Goal: Transaction & Acquisition: Purchase product/service

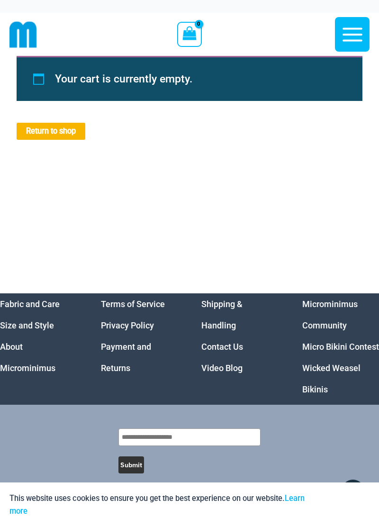
click at [77, 154] on div "Your cart is currently empty. Return to shop" at bounding box center [189, 175] width 379 height 238
click at [72, 130] on link "Return to shop" at bounding box center [51, 131] width 69 height 17
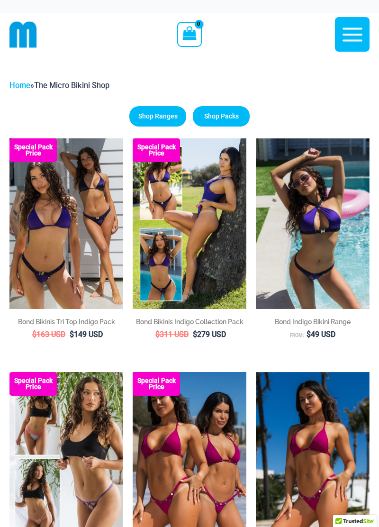
click at [352, 36] on icon "button" at bounding box center [353, 35] width 24 height 24
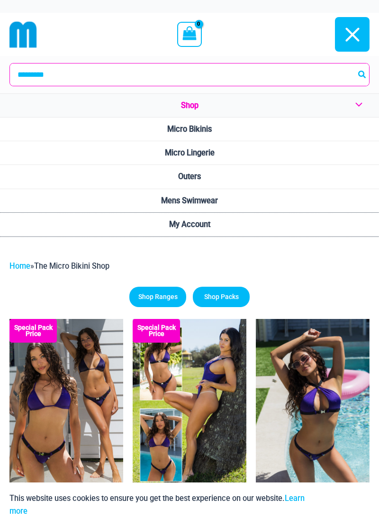
click at [198, 215] on link "My Account" at bounding box center [189, 225] width 379 height 24
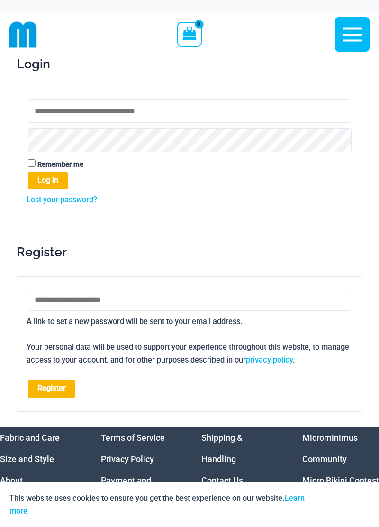
click at [136, 112] on input "Username or email address * Required" at bounding box center [189, 111] width 323 height 24
type input "**********"
click at [57, 182] on button "Log in" at bounding box center [48, 180] width 40 height 17
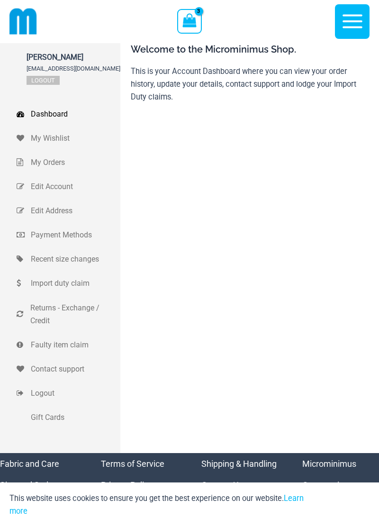
click at [195, 20] on icon "View Shopping Cart, 3 items" at bounding box center [190, 20] width 14 height 14
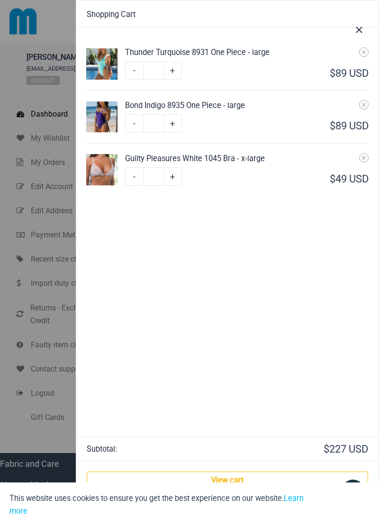
click at [356, 27] on icon "Close Cart Drawer" at bounding box center [359, 30] width 10 height 10
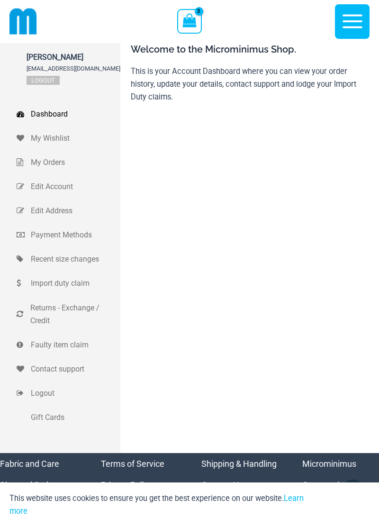
click at [189, 26] on icon "View Shopping Cart, 3 items" at bounding box center [190, 20] width 14 height 14
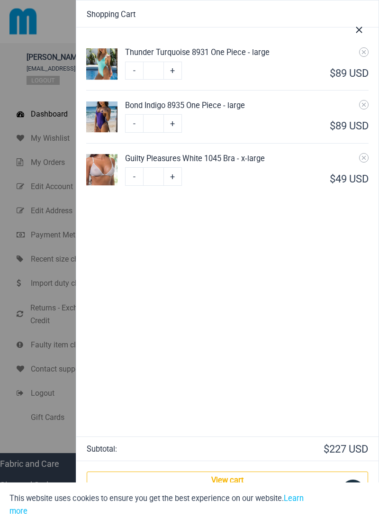
click at [359, 29] on icon "Close Cart Drawer" at bounding box center [359, 30] width 6 height 6
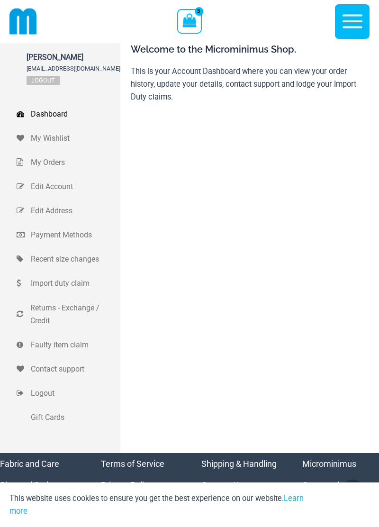
click at [351, 20] on icon "button" at bounding box center [353, 22] width 20 height 14
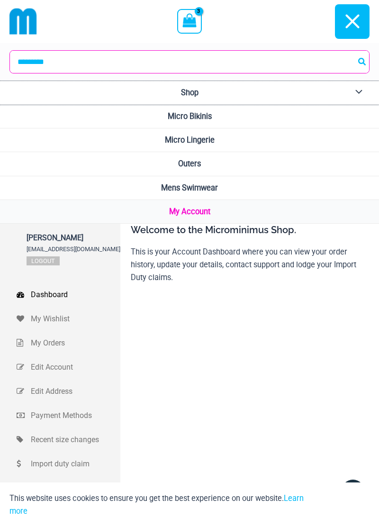
click at [194, 94] on span "Shop" at bounding box center [190, 92] width 18 height 9
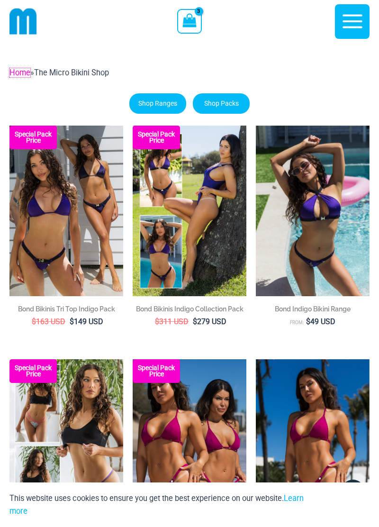
click at [24, 73] on link "Home" at bounding box center [19, 72] width 21 height 9
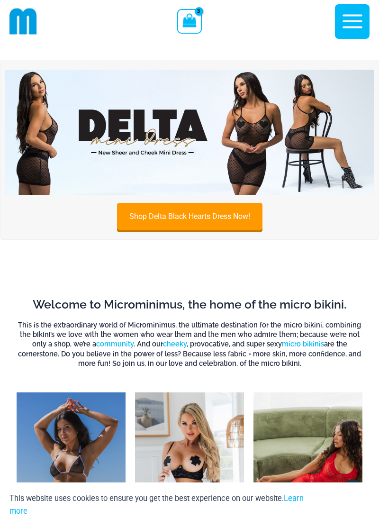
click at [196, 20] on icon "View Shopping Cart, 3 items" at bounding box center [190, 20] width 14 height 14
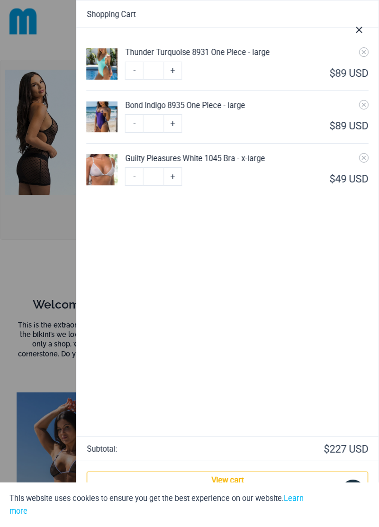
click at [242, 478] on link "View cart" at bounding box center [228, 481] width 282 height 18
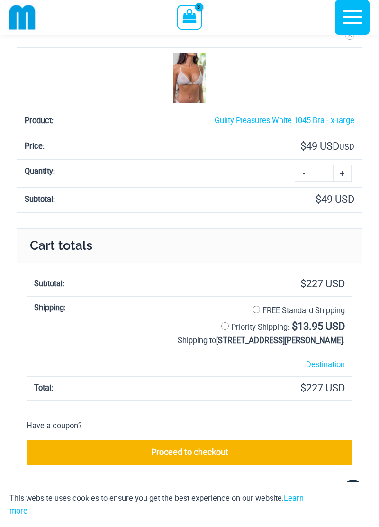
scroll to position [394, 0]
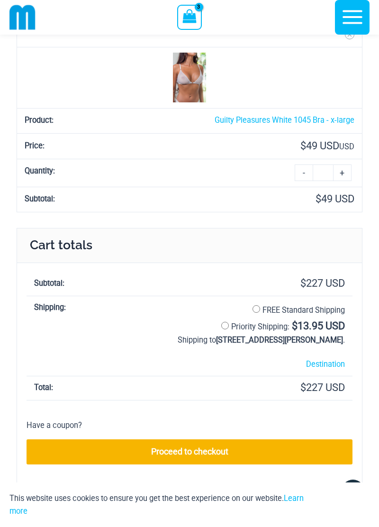
click at [321, 451] on link "Proceed to checkout" at bounding box center [190, 452] width 326 height 25
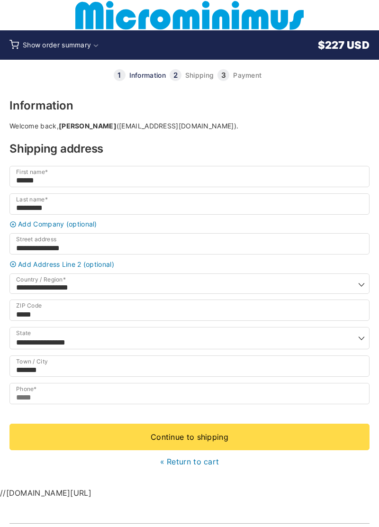
select select "**"
type input "**********"
click at [312, 444] on link "Continue to shipping" at bounding box center [189, 437] width 360 height 27
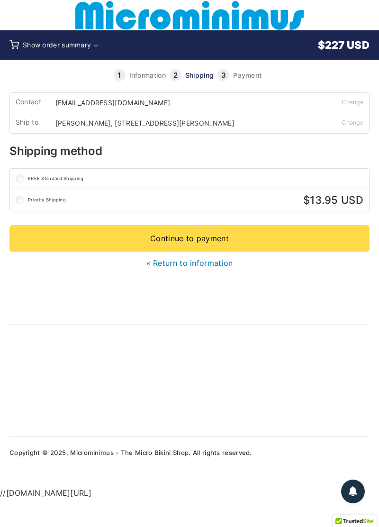
click at [292, 250] on link "Continue to payment" at bounding box center [189, 238] width 360 height 27
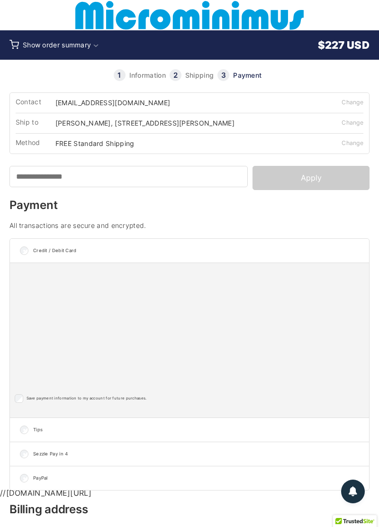
click at [303, 229] on h4 "All transactions are secure and encrypted." at bounding box center [189, 225] width 360 height 7
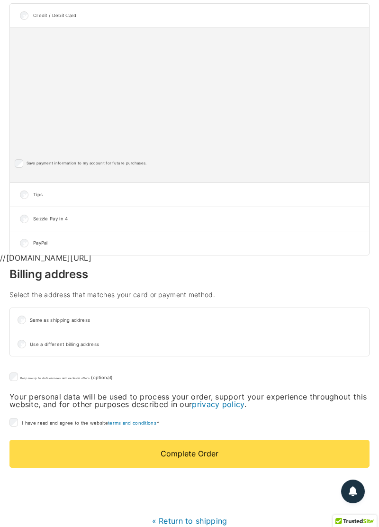
scroll to position [239, 0]
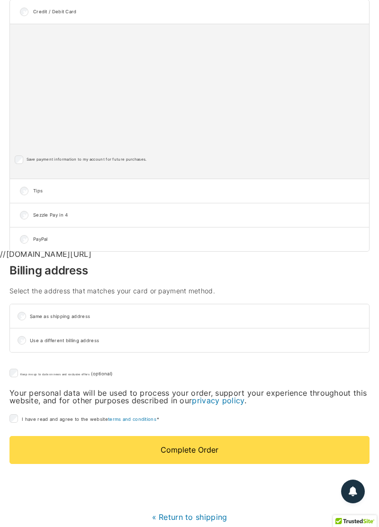
click at [251, 459] on button "Complete Order" at bounding box center [189, 450] width 360 height 28
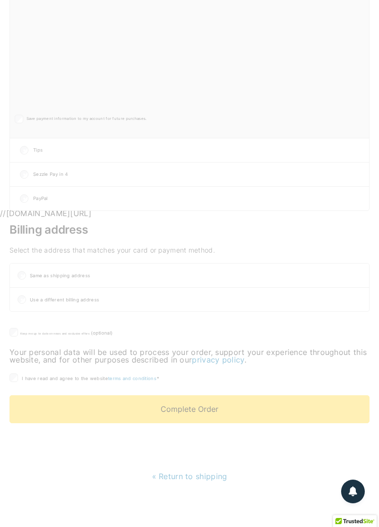
scroll to position [285, 0]
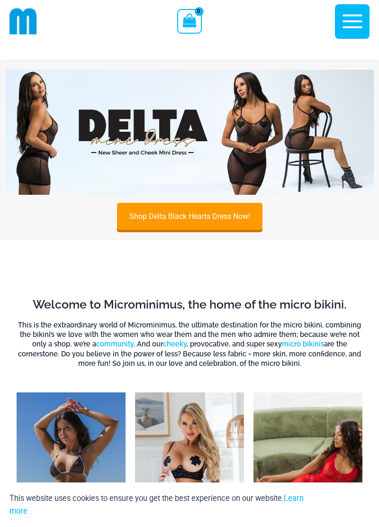
click at [348, 18] on icon "button" at bounding box center [353, 21] width 24 height 24
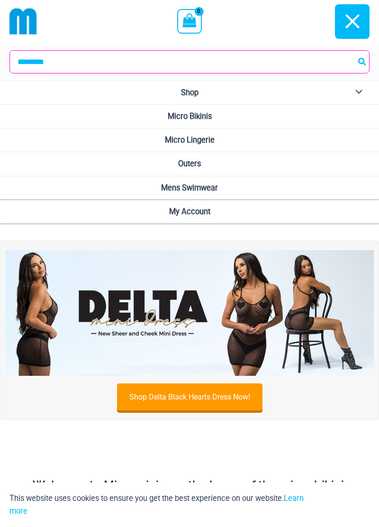
click at [212, 209] on link "My Account" at bounding box center [189, 212] width 379 height 24
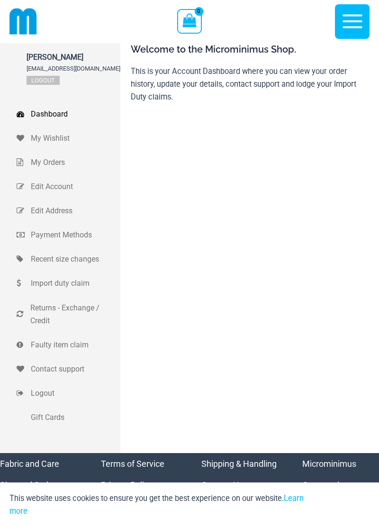
click at [48, 397] on span "Logout" at bounding box center [74, 393] width 87 height 13
